Goal: Task Accomplishment & Management: Manage account settings

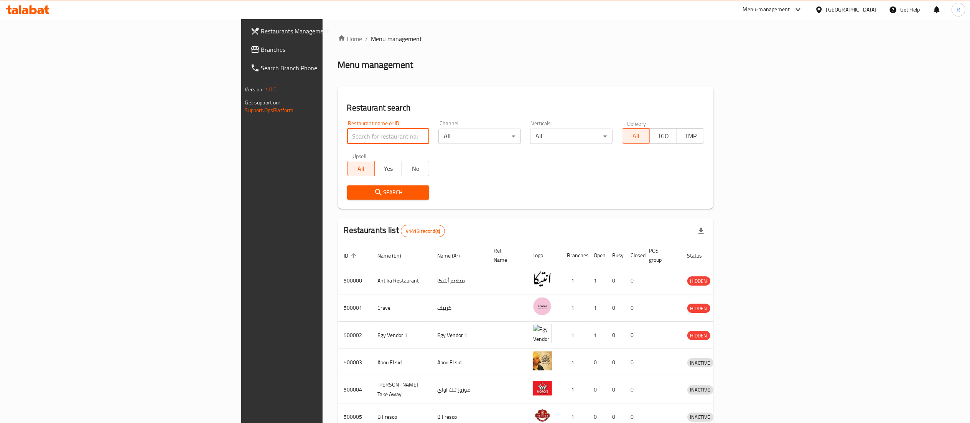
click at [358, 136] on input "search" at bounding box center [388, 135] width 82 height 15
type input "vapore"
click button "Search" at bounding box center [388, 192] width 82 height 14
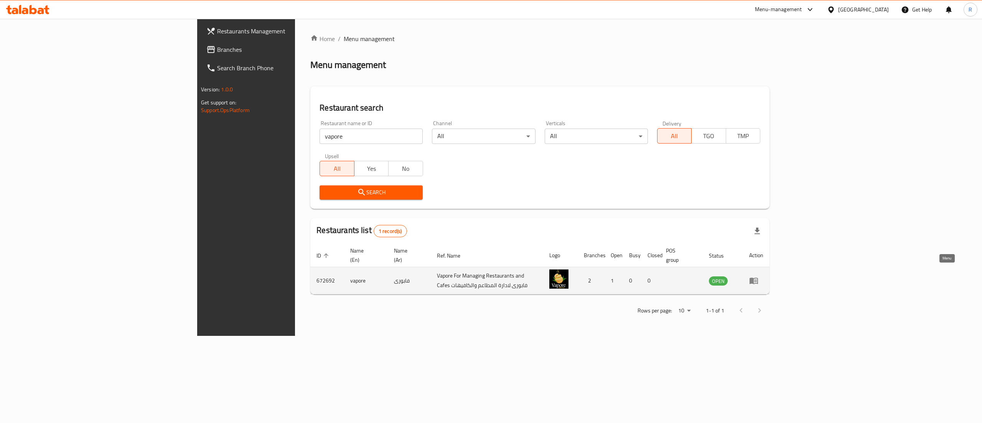
click at [758, 276] on icon "enhanced table" at bounding box center [753, 280] width 9 height 9
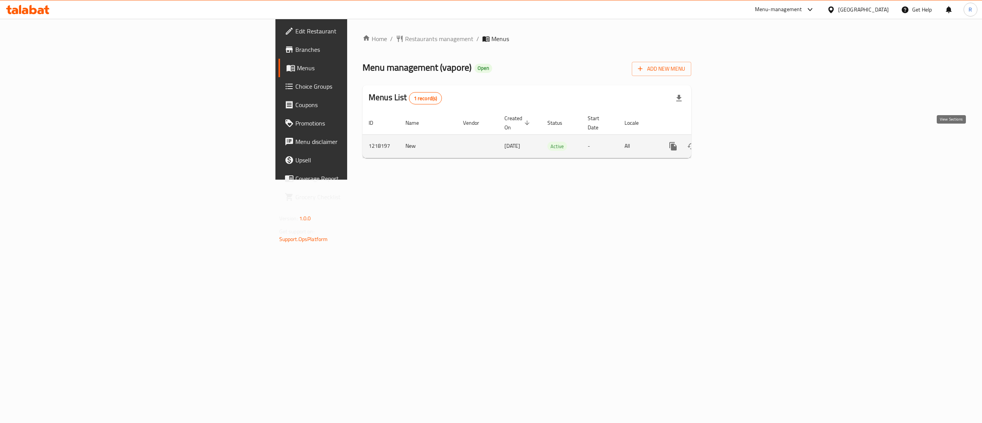
click at [733, 142] on icon "enhanced table" at bounding box center [728, 146] width 9 height 9
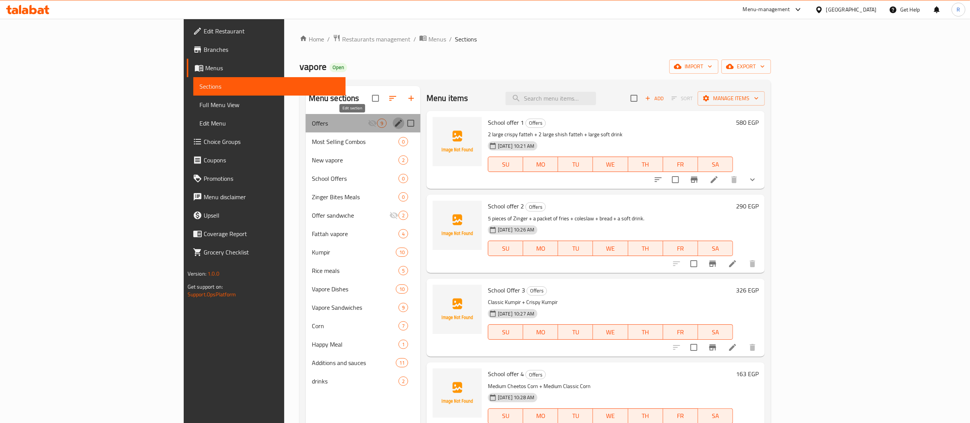
click at [394, 126] on icon "edit" at bounding box center [398, 123] width 9 height 9
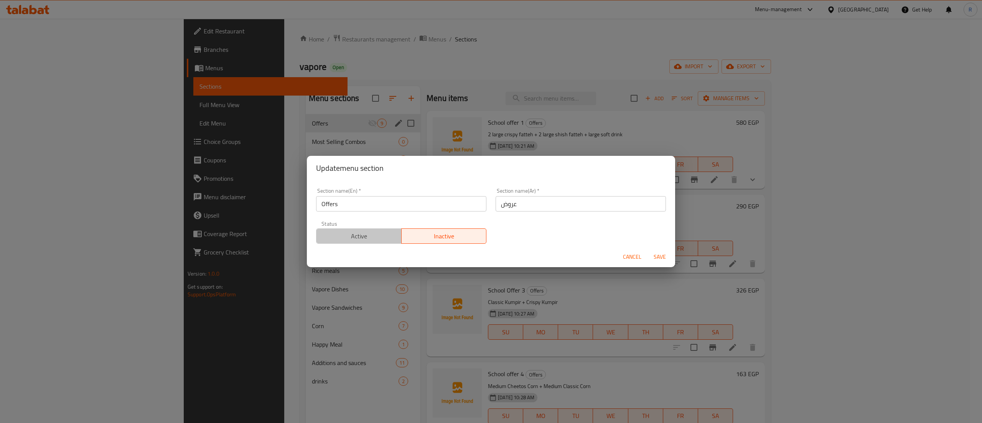
click at [377, 235] on span "Active" at bounding box center [358, 235] width 79 height 11
click at [658, 258] on span "Save" at bounding box center [659, 257] width 18 height 10
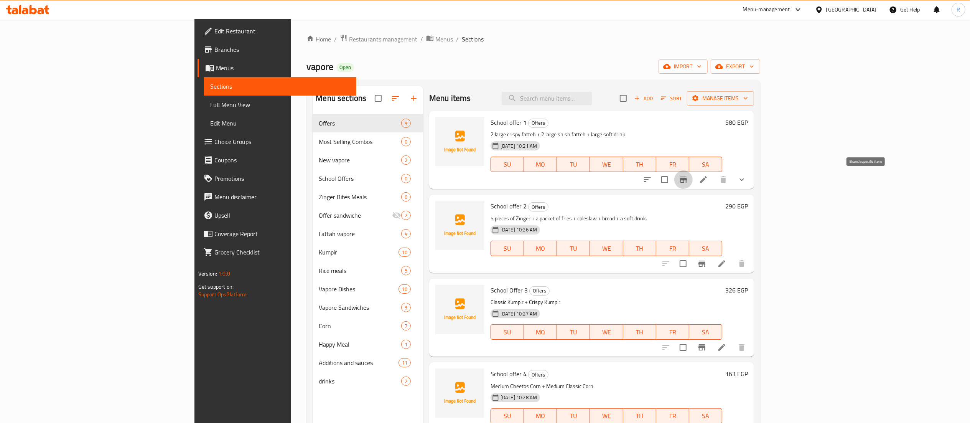
click at [687, 181] on icon "Branch-specific-item" at bounding box center [683, 179] width 7 height 6
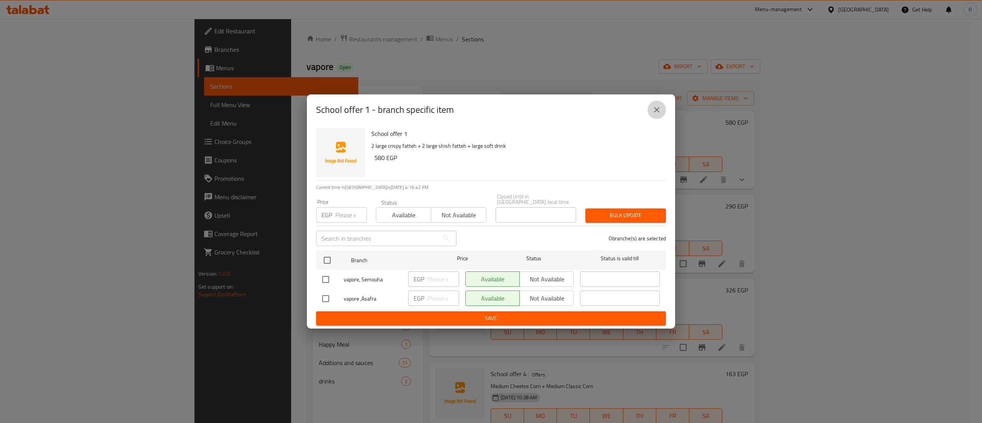
click at [651, 109] on button "close" at bounding box center [656, 109] width 18 height 18
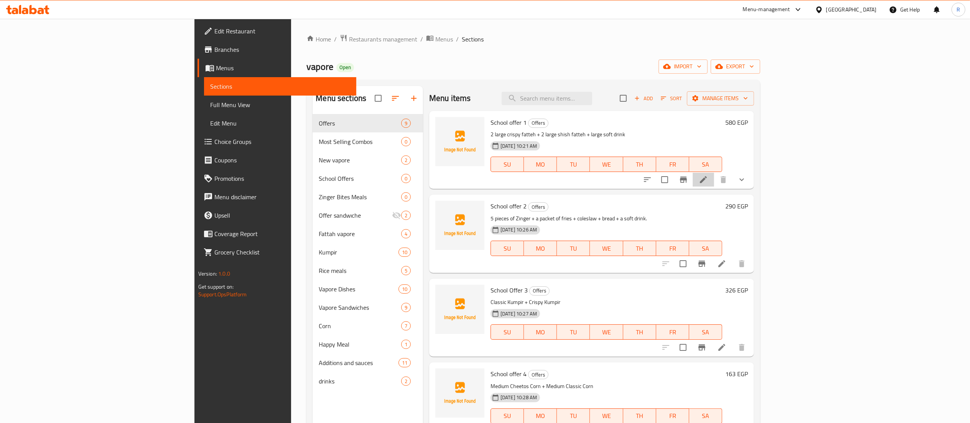
click at [714, 173] on li at bounding box center [703, 180] width 21 height 14
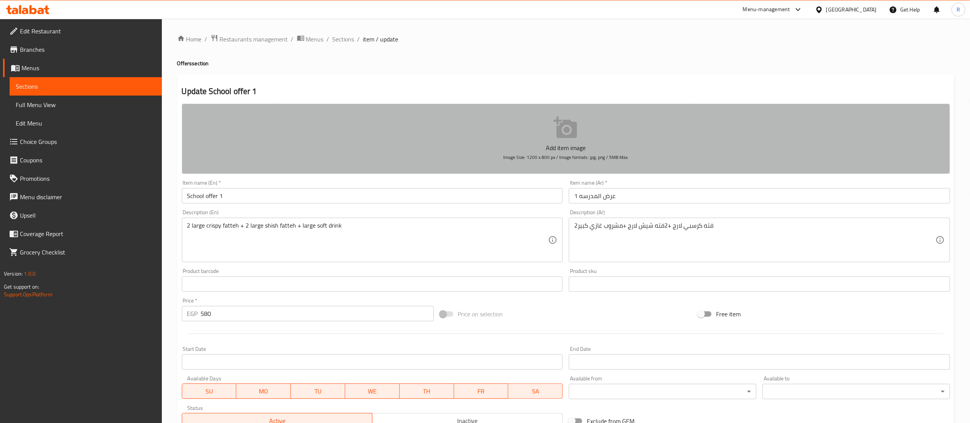
click at [639, 143] on p "Add item image" at bounding box center [566, 147] width 744 height 9
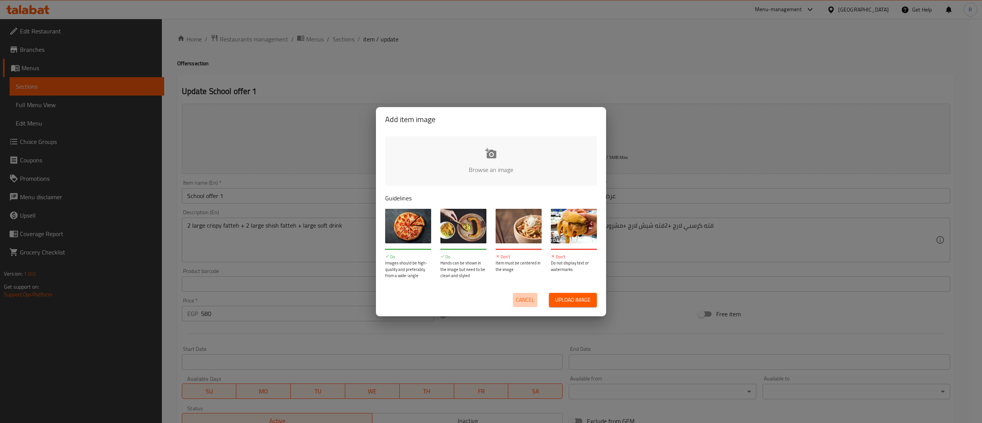
click at [525, 301] on span "Cancel" at bounding box center [525, 300] width 18 height 10
